Goal: Task Accomplishment & Management: Complete application form

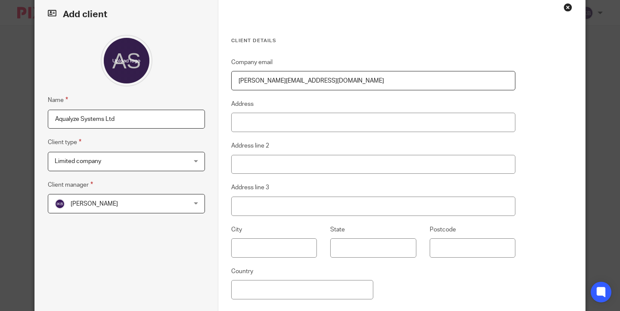
scroll to position [41, 0]
paste input "[STREET_ADDRESS]"
type input "[STREET_ADDRESS]"
click at [262, 140] on fieldset "Address line 2" at bounding box center [373, 156] width 284 height 33
paste input "Sidcup"
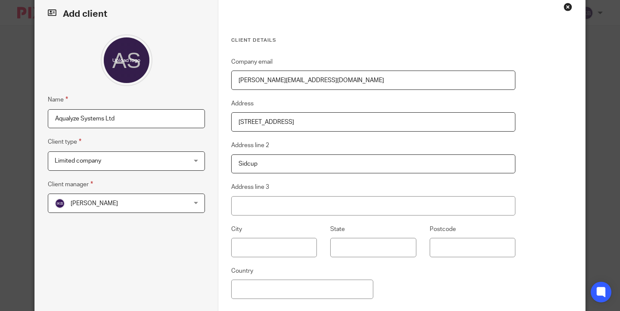
type input "Sidcup"
paste input "DA15 7HL"
type input "DA15 7HL"
click at [430, 220] on div "Company email [PERSON_NAME][EMAIL_ADDRESS][DOMAIN_NAME] Address [STREET_ADDRESS…" at bounding box center [373, 193] width 284 height 272
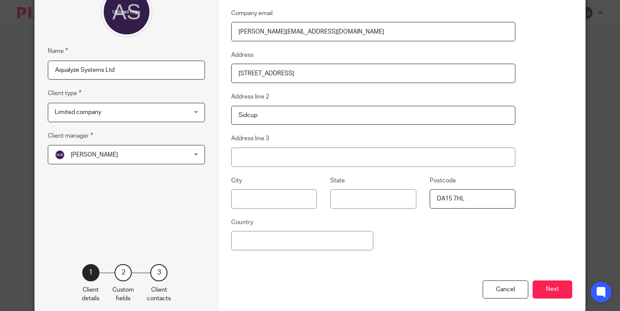
scroll to position [107, 0]
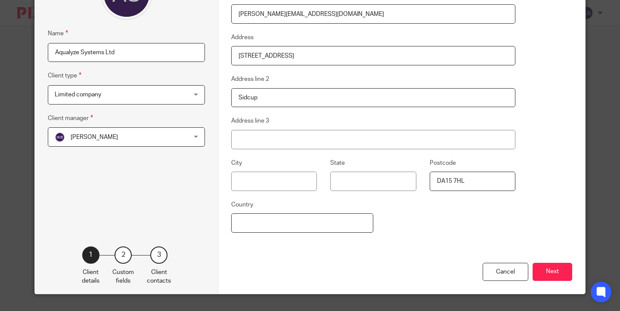
paste input "[GEOGRAPHIC_DATA]"
type input "[GEOGRAPHIC_DATA]"
click at [543, 271] on button "Next" at bounding box center [552, 272] width 40 height 18
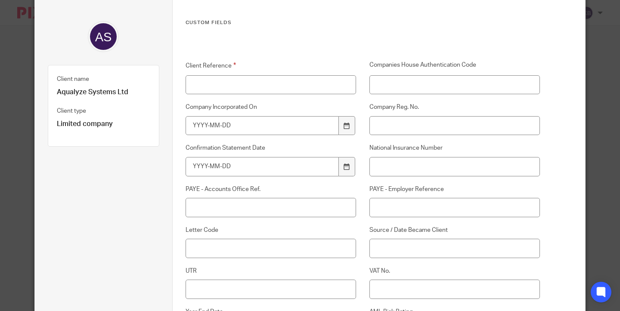
scroll to position [55, 0]
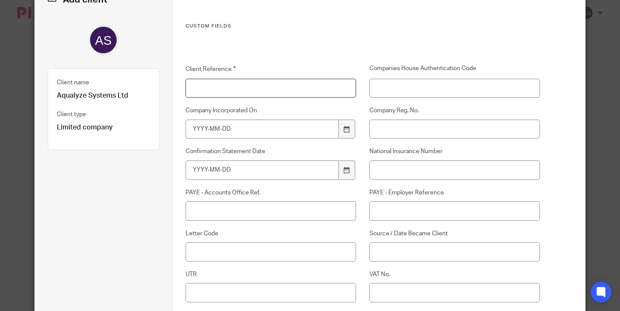
click at [269, 87] on input "Client Reference" at bounding box center [270, 88] width 170 height 19
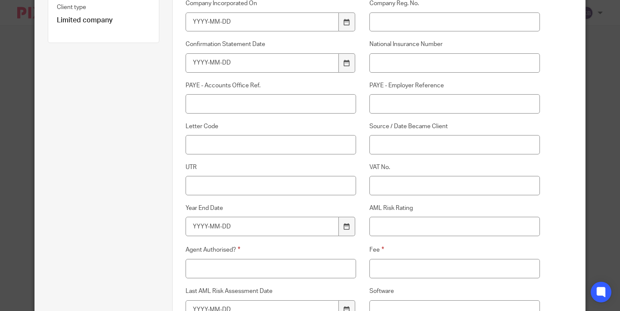
scroll to position [172, 0]
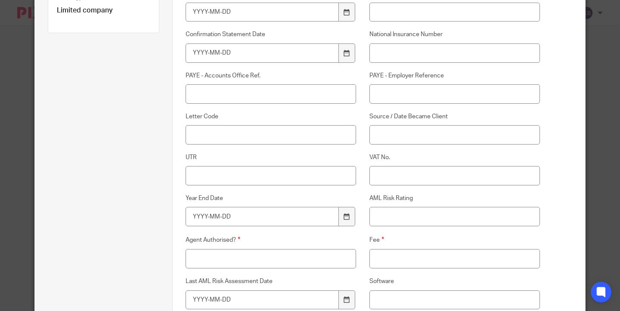
type input "AQU001"
click at [414, 258] on input "Fee" at bounding box center [454, 258] width 170 height 19
type input "Monthly DD"
click at [324, 249] on input "Agent Authorised?" at bounding box center [270, 258] width 170 height 19
click at [316, 254] on input "Agent Authorised?" at bounding box center [270, 258] width 170 height 19
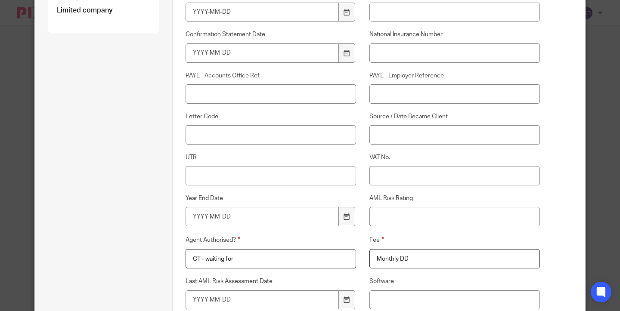
scroll to position [228, 0]
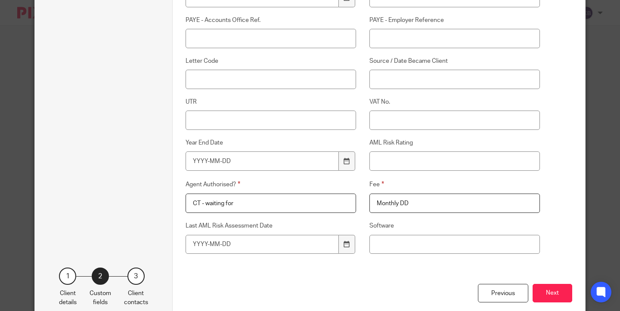
type input "CT - waiting for"
click at [285, 119] on input "UTR" at bounding box center [270, 120] width 170 height 19
type input "2560422915"
click at [408, 157] on input "AML Risk Rating" at bounding box center [454, 160] width 170 height 19
type input "High"
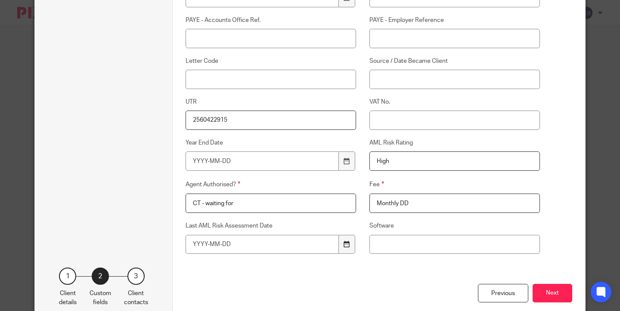
click at [341, 240] on div at bounding box center [347, 244] width 16 height 19
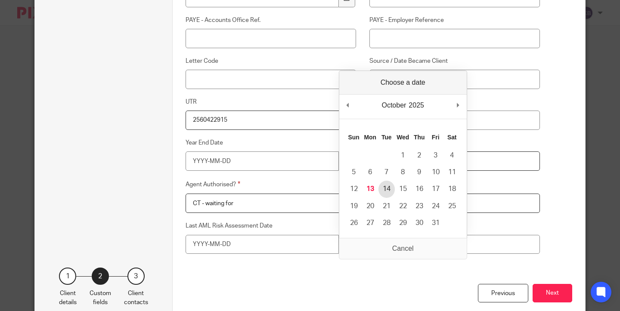
type input "[DATE]"
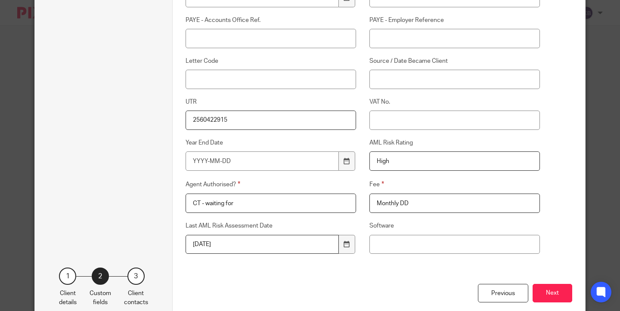
click at [366, 202] on div "Fee Monthly DD" at bounding box center [448, 196] width 184 height 34
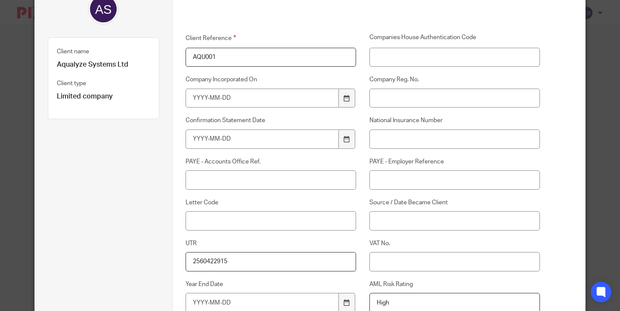
scroll to position [85, 0]
paste input "16106496"
type input "16106496"
click at [366, 118] on div "National Insurance Number" at bounding box center [448, 133] width 184 height 32
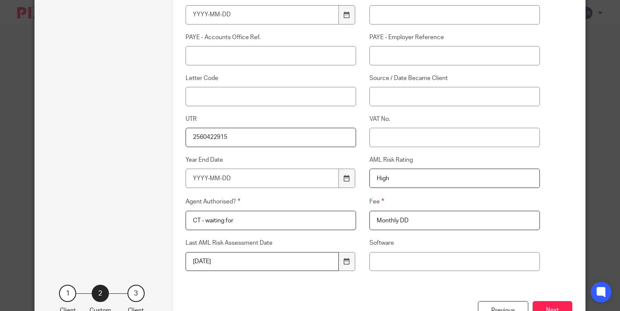
scroll to position [186, 0]
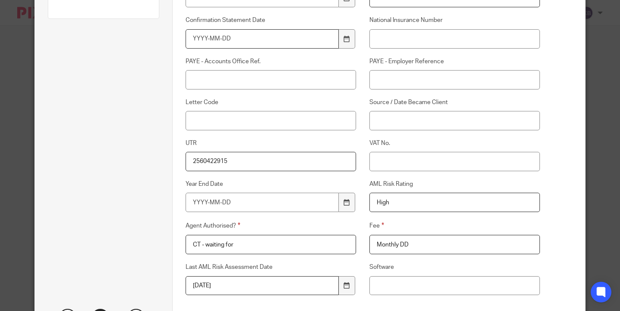
click at [297, 41] on input "Confirmation Statement Date" at bounding box center [261, 38] width 153 height 19
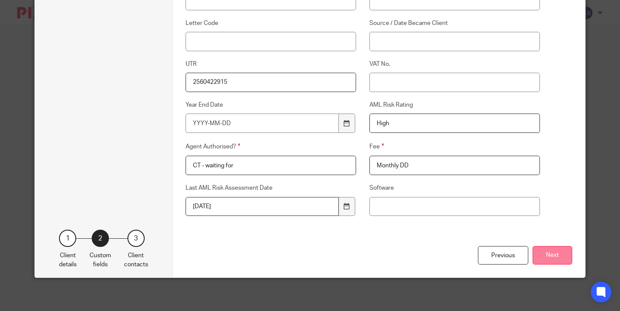
type input "[DATE]"
click at [555, 253] on button "Next" at bounding box center [552, 255] width 40 height 18
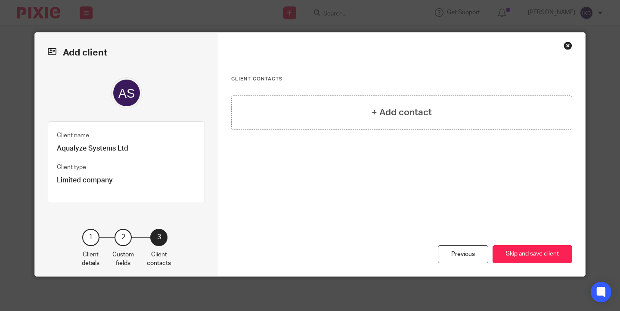
scroll to position [1, 0]
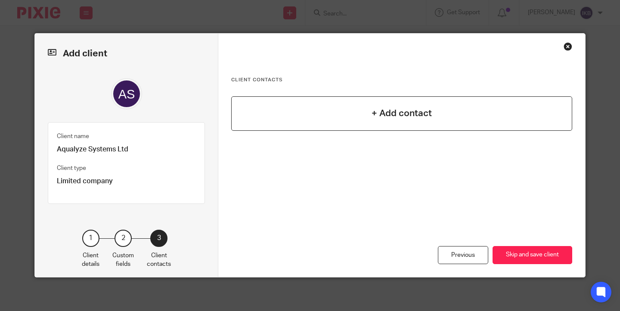
click at [403, 121] on div "+ Add contact" at bounding box center [401, 113] width 341 height 34
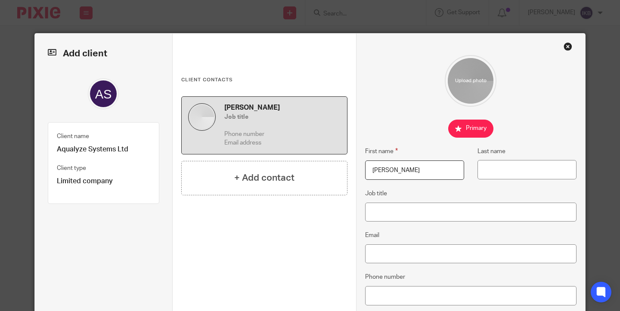
type input "[PERSON_NAME]"
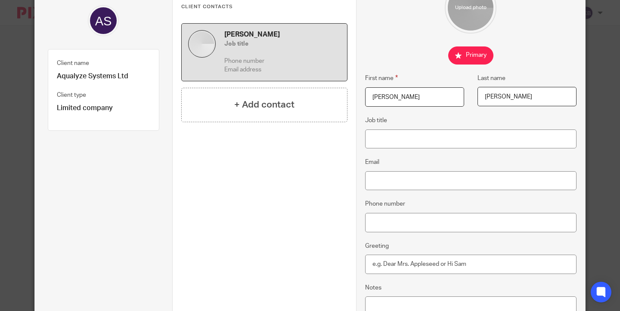
scroll to position [86, 0]
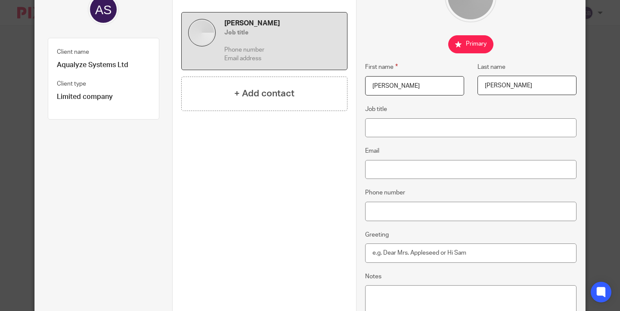
type input "[PERSON_NAME]"
type input "Director"
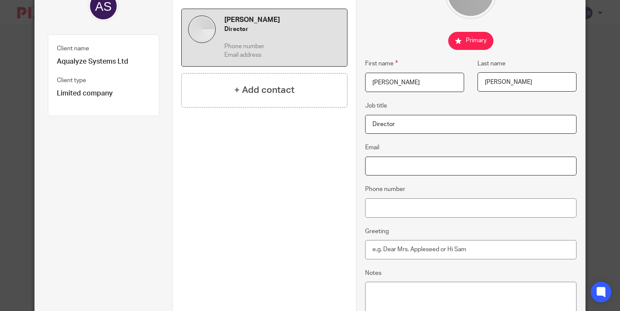
paste input "[PERSON_NAME][EMAIL_ADDRESS][DOMAIN_NAME]"
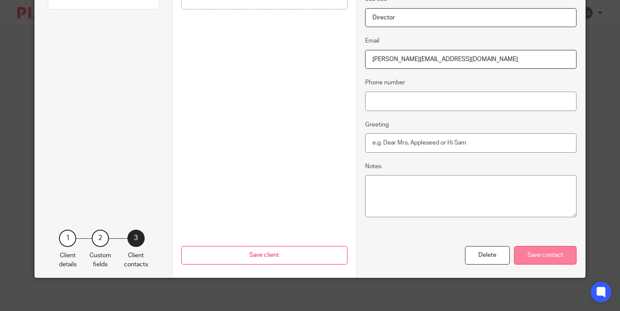
type input "[PERSON_NAME][EMAIL_ADDRESS][DOMAIN_NAME]"
click at [535, 251] on div "Save contact" at bounding box center [545, 255] width 62 height 18
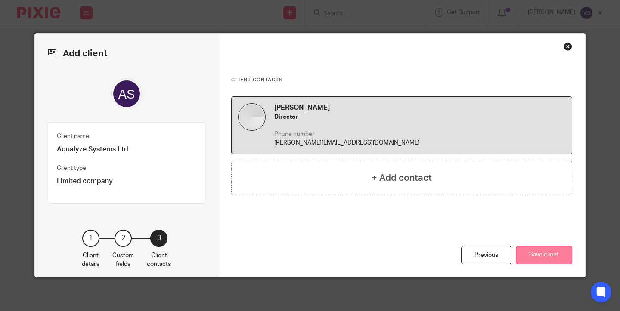
click at [534, 251] on button "Save client" at bounding box center [543, 255] width 56 height 18
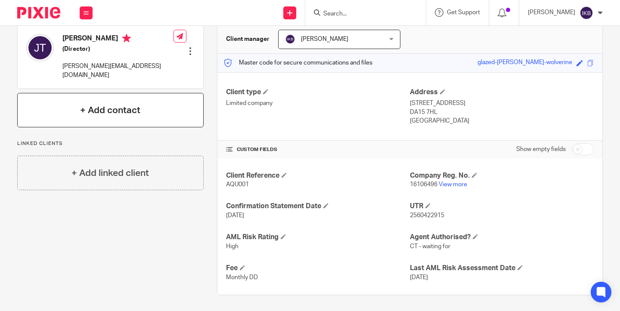
scroll to position [81, 0]
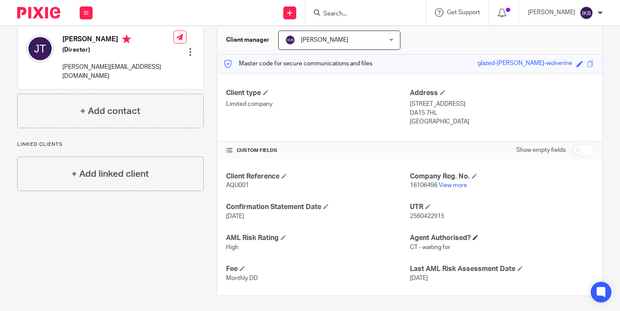
click at [474, 237] on h4 "Agent Authorised?" at bounding box center [502, 238] width 184 height 9
click at [477, 237] on span at bounding box center [474, 237] width 5 height 5
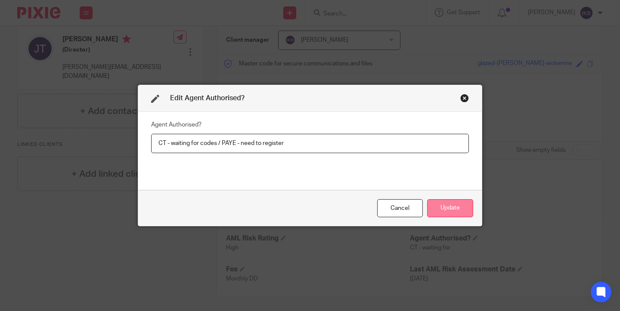
type input "CT - waiting for codes / PAYE - need to register"
click at [462, 201] on button "Update" at bounding box center [450, 208] width 46 height 18
